Goal: Task Accomplishment & Management: Manage account settings

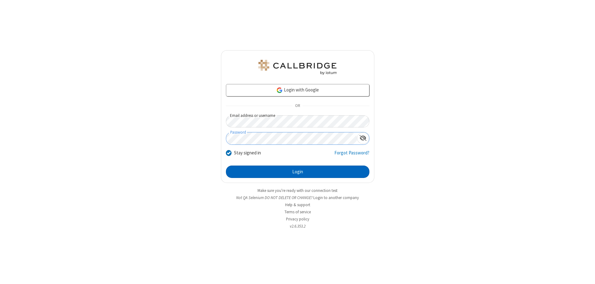
click at [298, 172] on button "Login" at bounding box center [298, 172] width 144 height 12
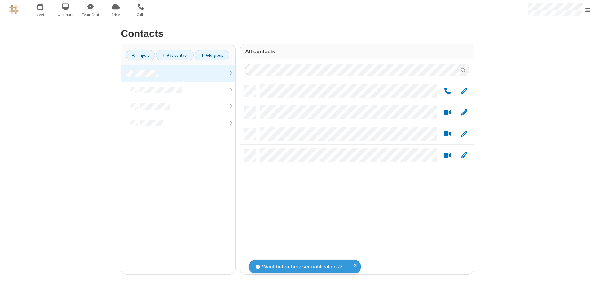
scroll to position [189, 229]
click at [178, 73] on link at bounding box center [178, 73] width 114 height 17
click at [212, 55] on link "Add group" at bounding box center [212, 55] width 35 height 11
